Goal: Task Accomplishment & Management: Manage account settings

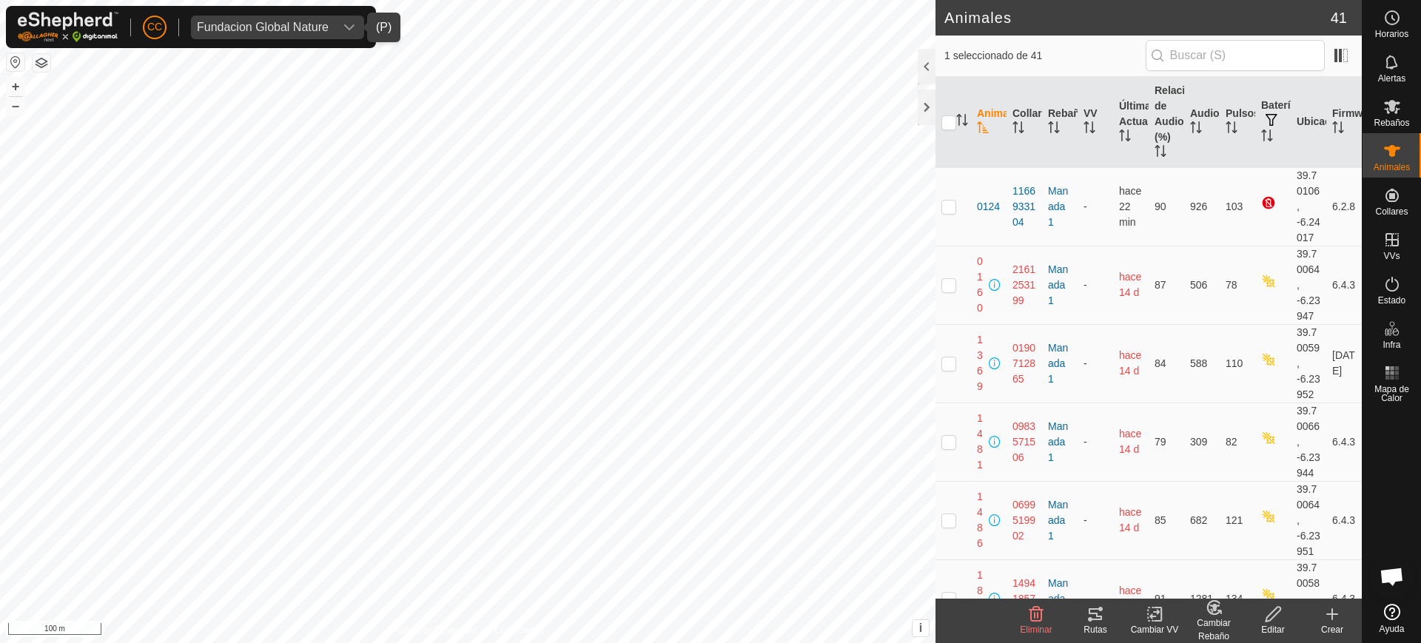
scroll to position [1152, 0]
click at [298, 28] on div "Fundacion Global Nature" at bounding box center [263, 27] width 132 height 12
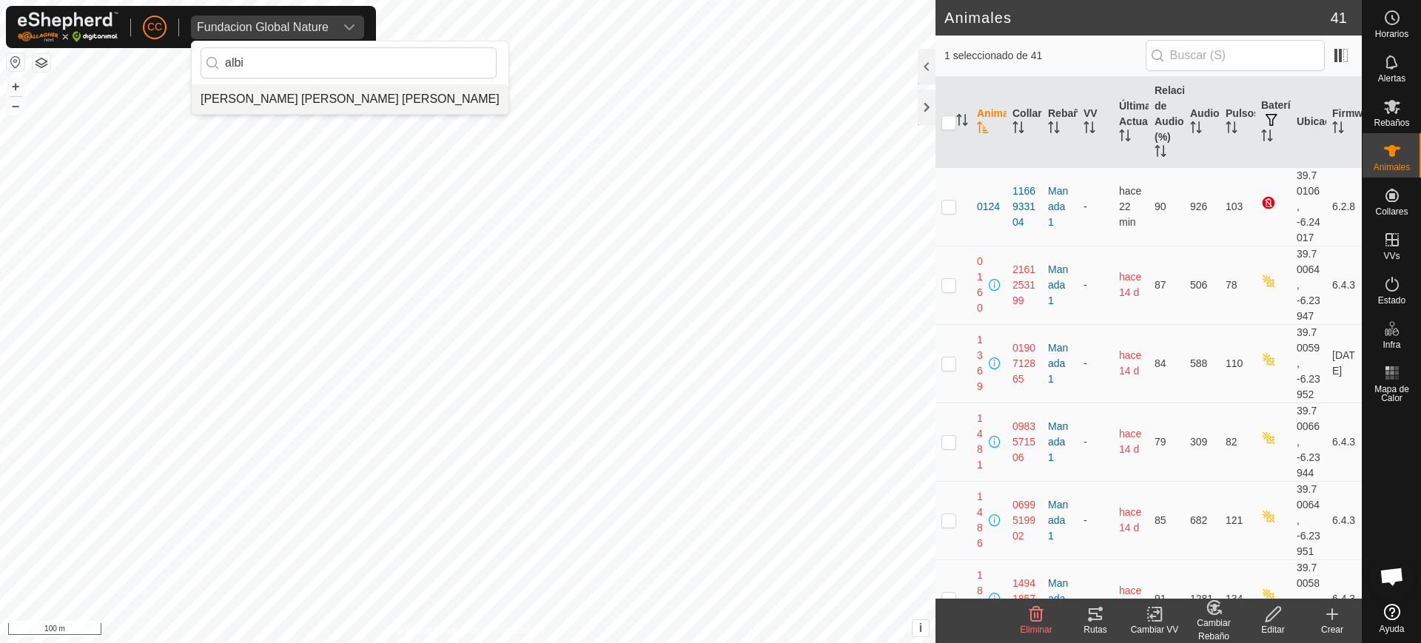
type input "albi"
click at [300, 98] on li "[PERSON_NAME] [PERSON_NAME] [PERSON_NAME]" at bounding box center [350, 99] width 317 height 30
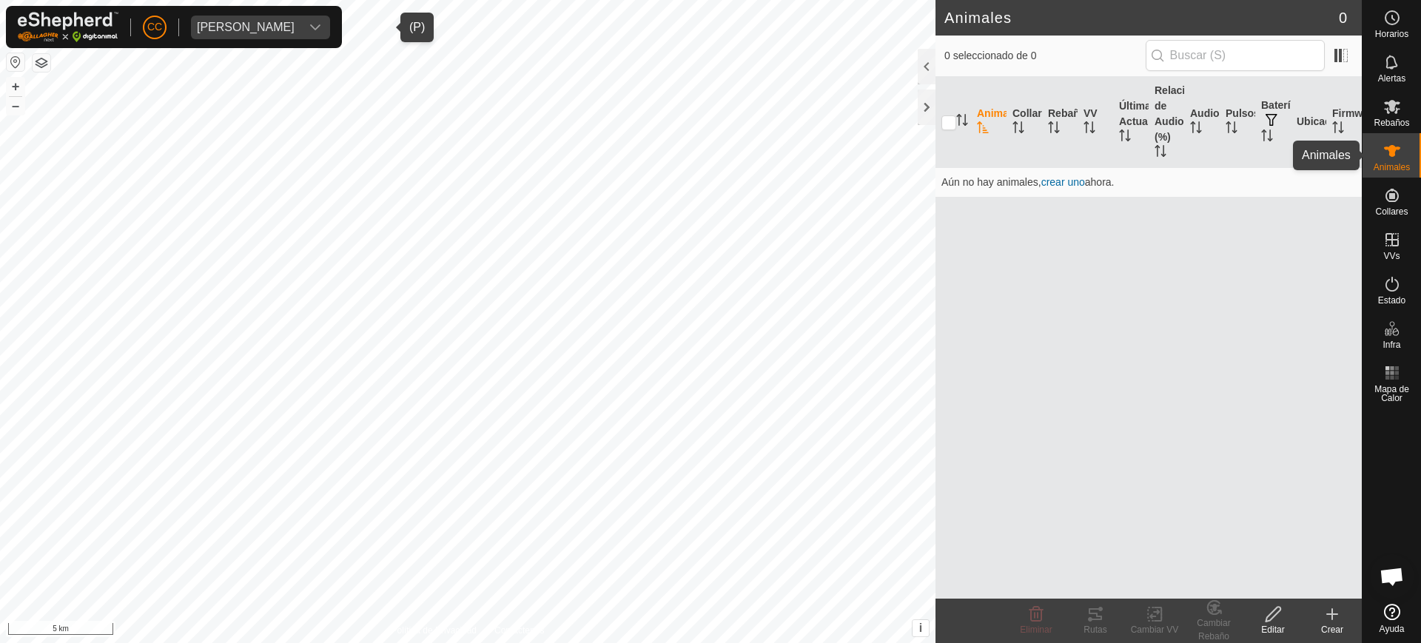
click at [1405, 171] on span "Animales" at bounding box center [1392, 167] width 36 height 9
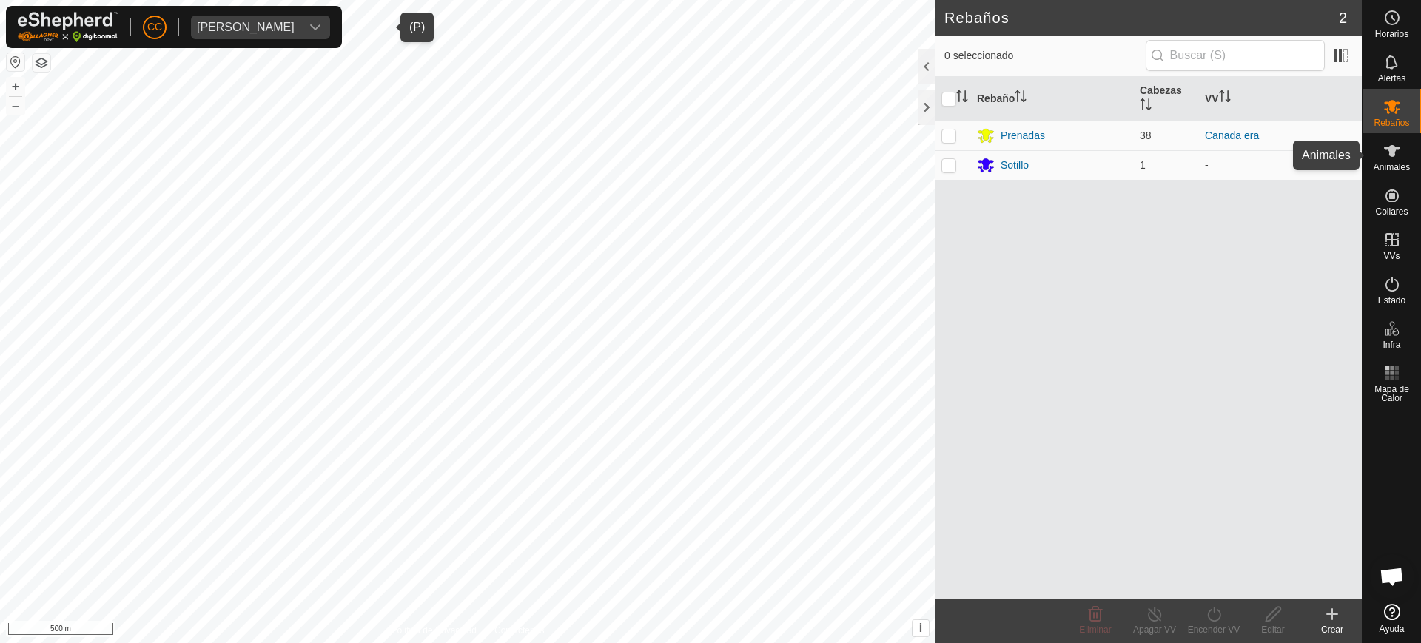
click at [1399, 163] on span "Animales" at bounding box center [1392, 167] width 36 height 9
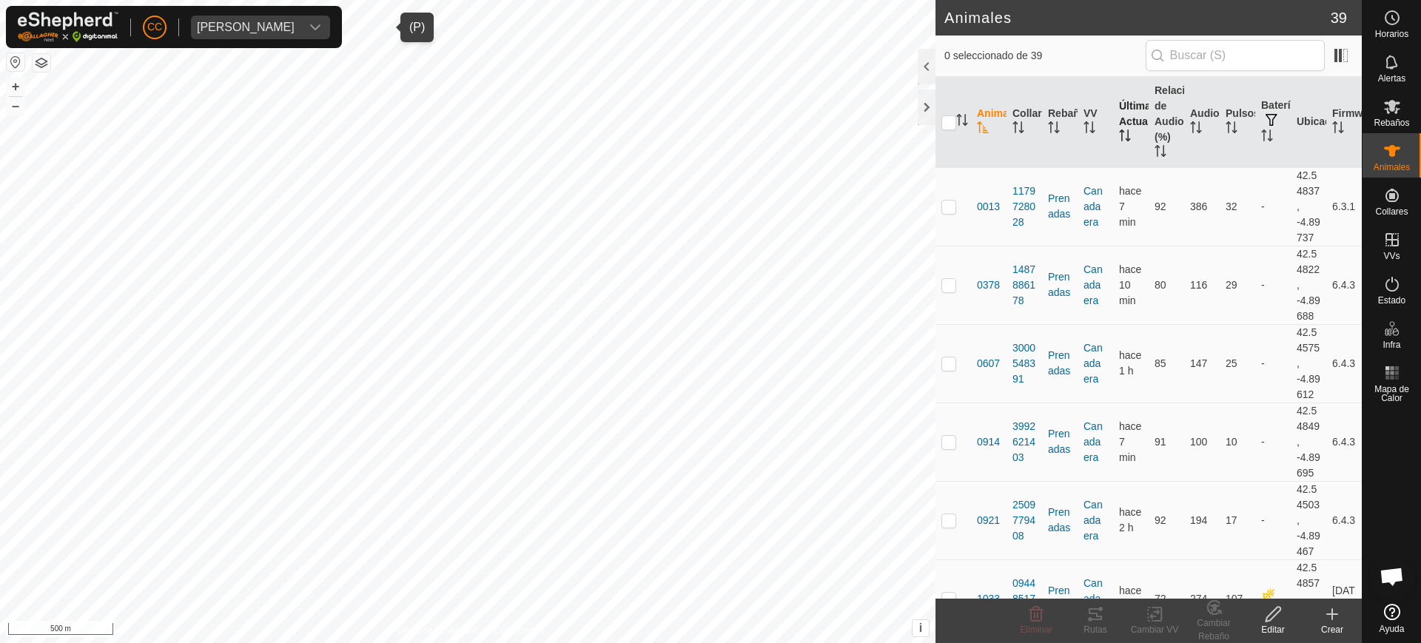
click at [1122, 118] on th "Última Actualización" at bounding box center [1131, 122] width 36 height 91
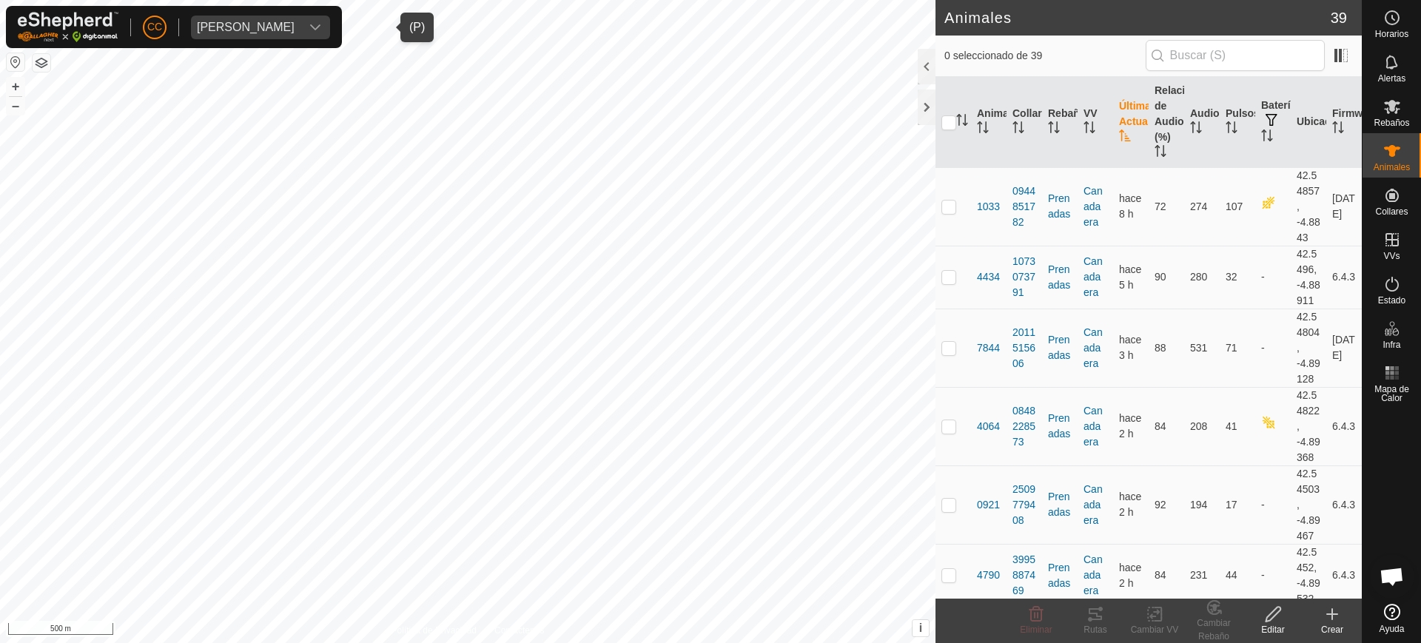
click at [1122, 118] on th "Última Actualización" at bounding box center [1131, 122] width 36 height 91
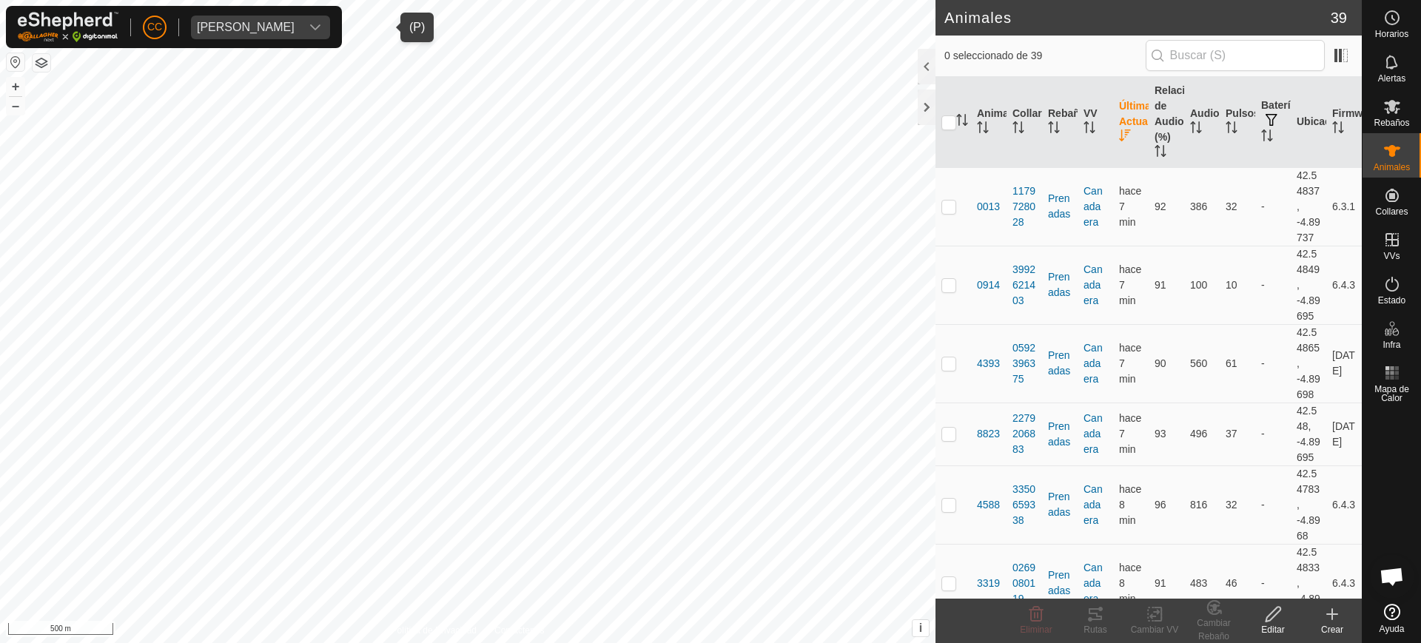
click at [1122, 118] on th "Última Actualización" at bounding box center [1131, 122] width 36 height 91
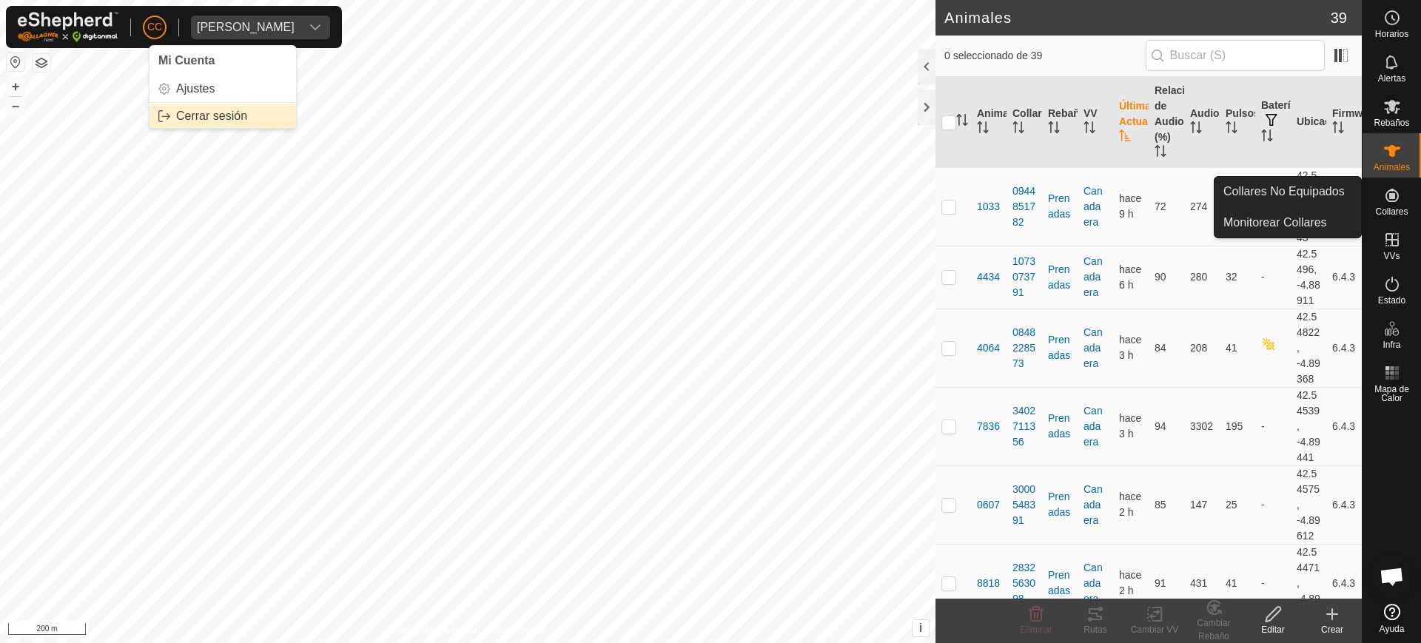
drag, startPoint x: 142, startPoint y: 21, endPoint x: 209, endPoint y: 124, distance: 122.6
click at [147, 19] on div "CC Mi Cuenta Ajustes Cerrar sesión [PERSON_NAME]" at bounding box center [174, 27] width 336 height 42
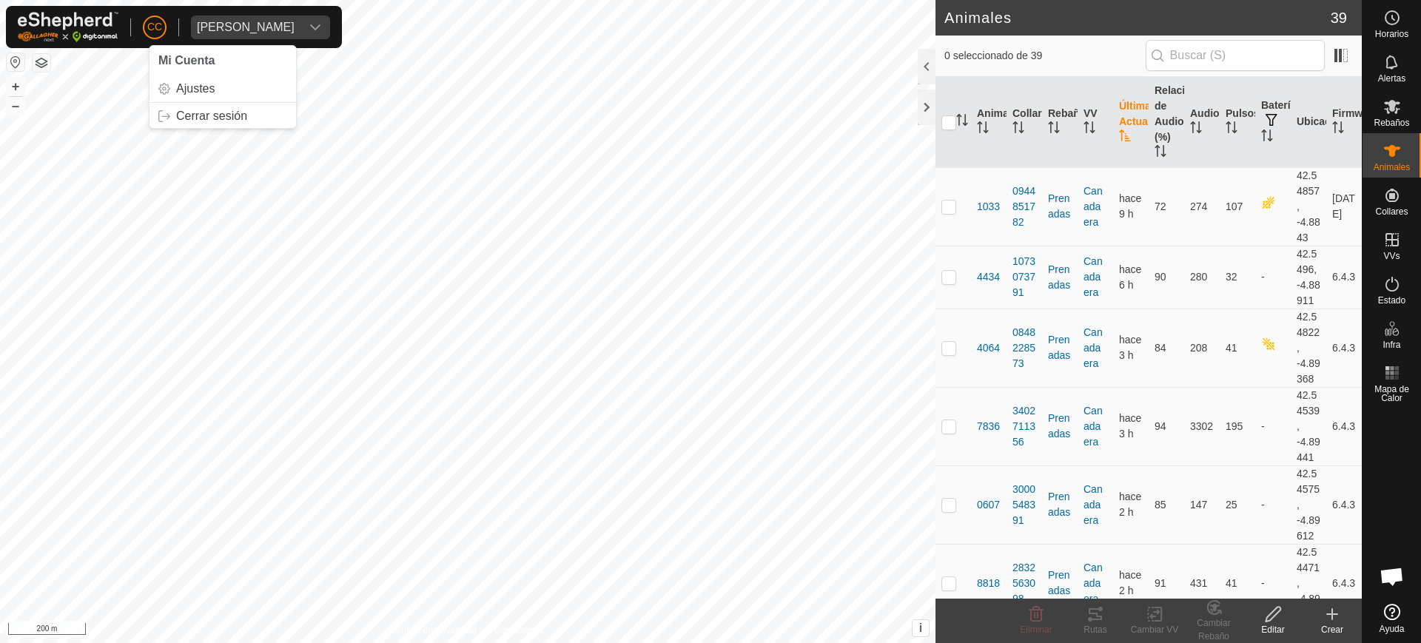
click at [166, 21] on div "CC" at bounding box center [155, 28] width 24 height 24
click at [215, 110] on span "Cerrar sesión" at bounding box center [211, 116] width 71 height 12
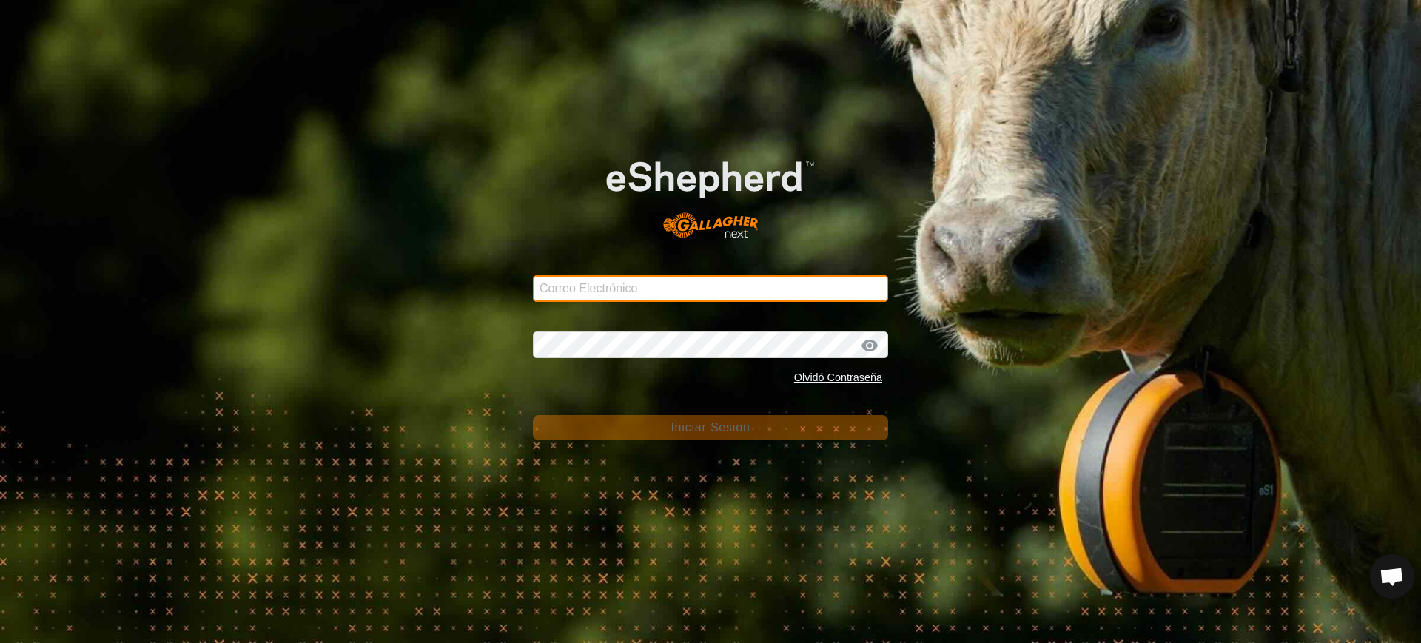
type input "[EMAIL_ADDRESS][DOMAIN_NAME]"
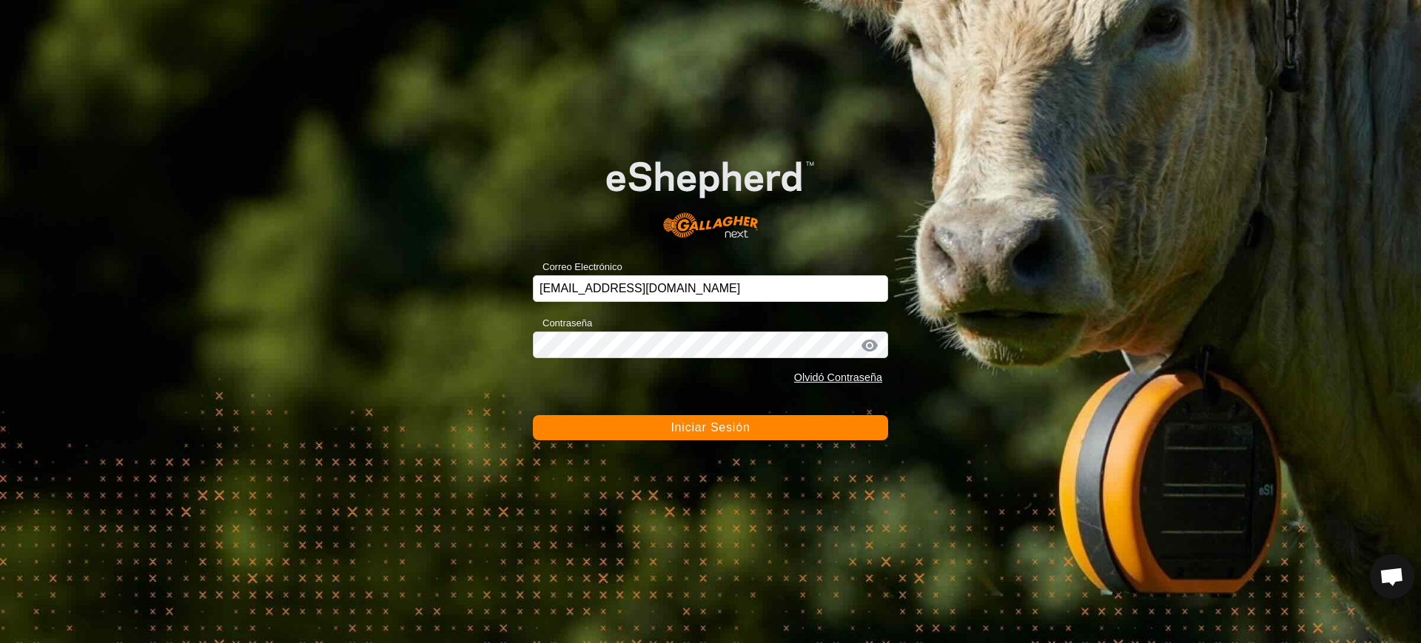
click at [845, 364] on div "Olvidó Contraseña" at bounding box center [710, 378] width 355 height 28
click at [841, 372] on link "Olvidó Contraseña" at bounding box center [838, 378] width 88 height 12
